Goal: Task Accomplishment & Management: Use online tool/utility

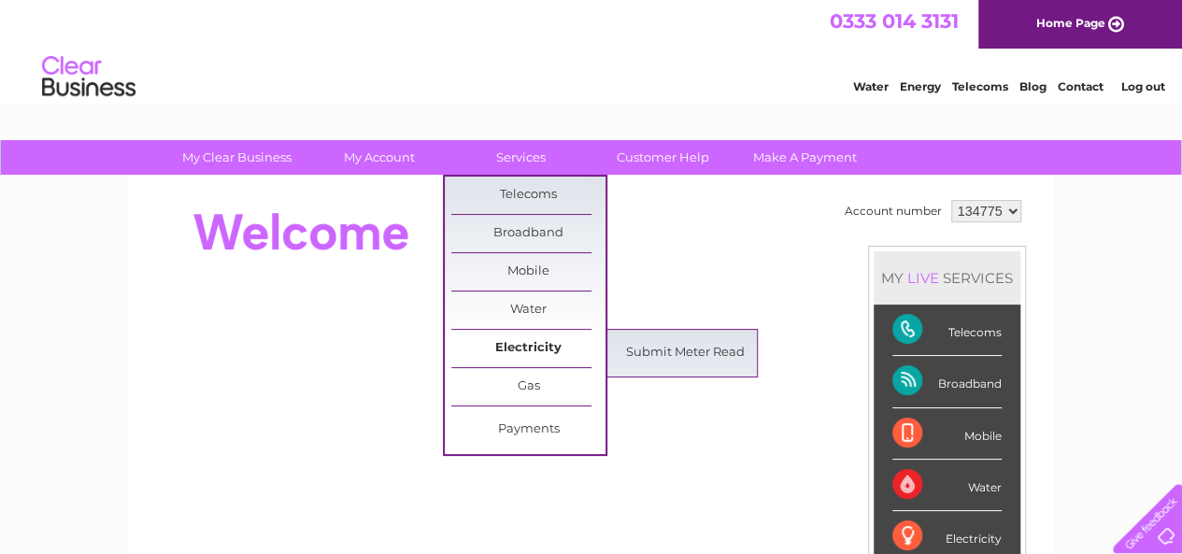
click at [527, 343] on link "Electricity" at bounding box center [528, 348] width 154 height 37
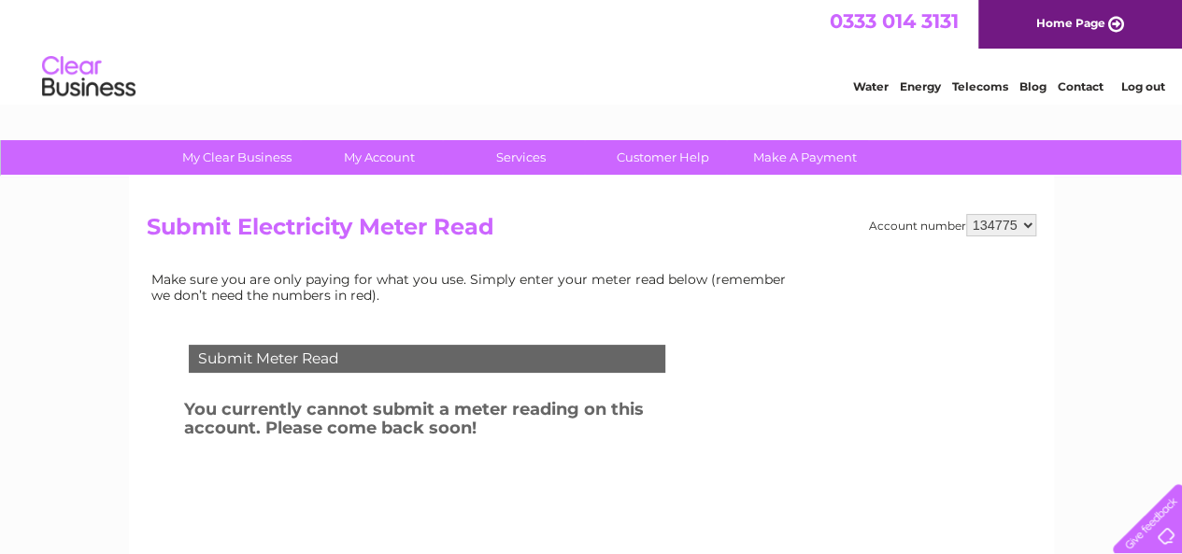
click at [1158, 529] on div at bounding box center [1143, 515] width 77 height 77
click at [1134, 86] on link "Log out" at bounding box center [1142, 86] width 44 height 14
